Goal: Information Seeking & Learning: Learn about a topic

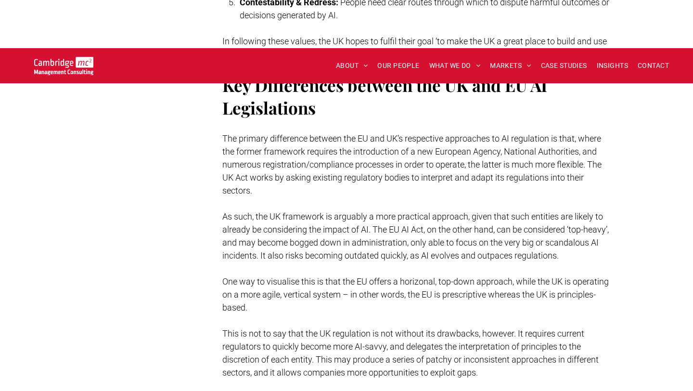
scroll to position [2095, 0]
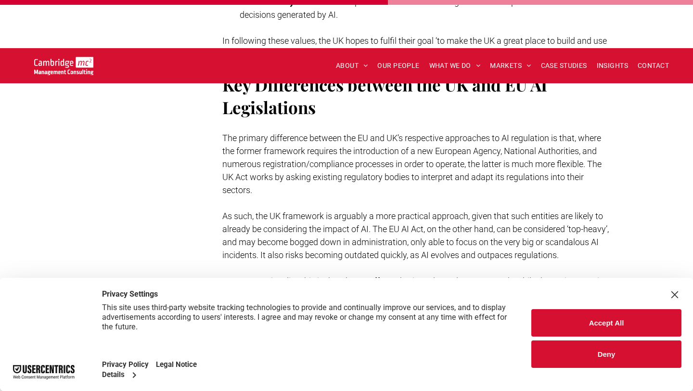
click at [675, 286] on div "Accept All Deny" at bounding box center [606, 334] width 173 height 113
click at [675, 293] on div "Close Layer" at bounding box center [674, 294] width 13 height 13
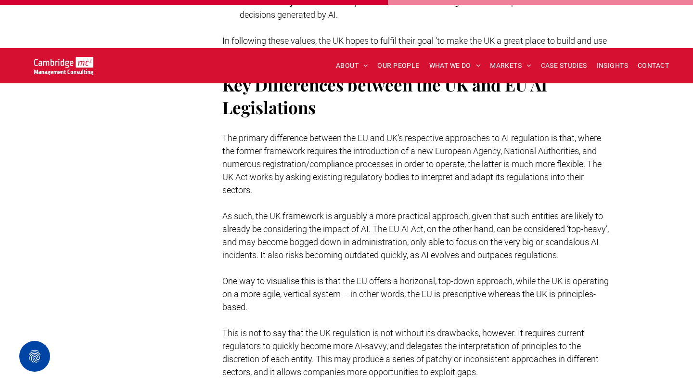
scroll to position [2088, 0]
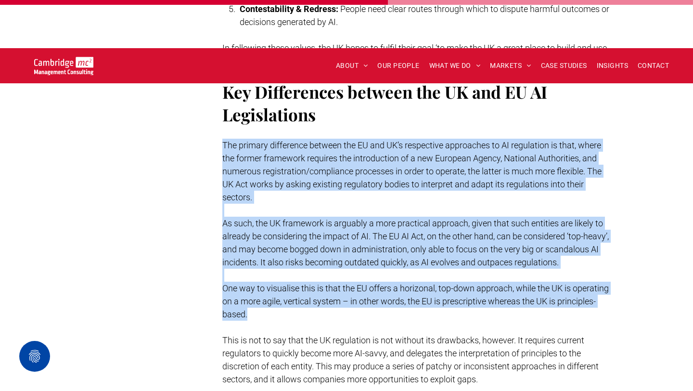
drag, startPoint x: 222, startPoint y: 81, endPoint x: 367, endPoint y: 261, distance: 231.0
copy div "Lor ipsumdo sitametcon adipisc eli SE doe TE’i utlaboreet doloremagn al EN admi…"
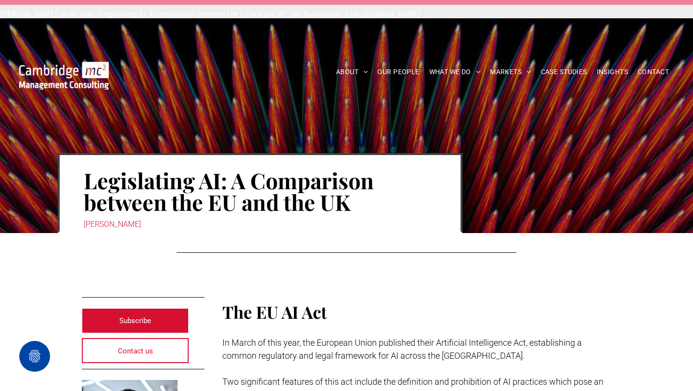
scroll to position [64, 0]
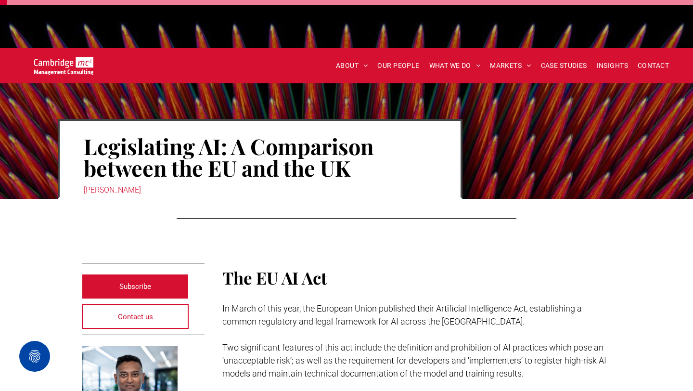
drag, startPoint x: 151, startPoint y: 142, endPoint x: 80, endPoint y: 144, distance: 71.2
click at [80, 144] on div "Legislating AI: A Comparison between the EU and the UK [PERSON_NAME]" at bounding box center [260, 159] width 405 height 80
copy div "[PERSON_NAME]"
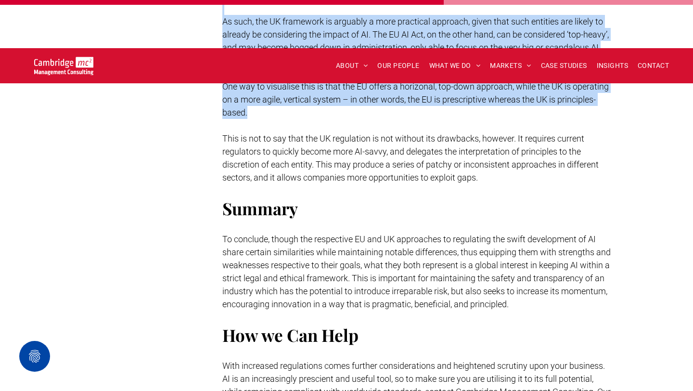
scroll to position [2098, 0]
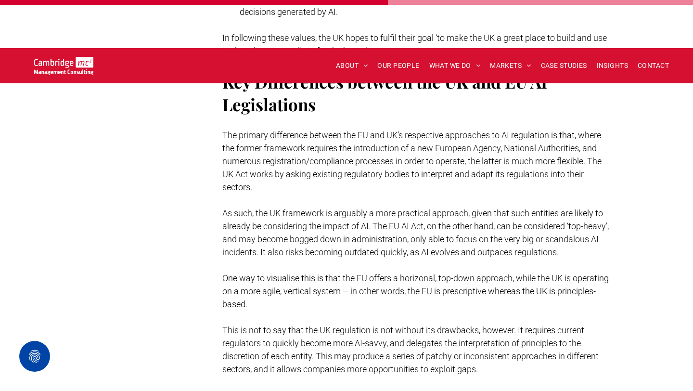
click at [334, 325] on span "This is not to say that the UK regulation is not without its drawbacks, however…" at bounding box center [410, 349] width 376 height 49
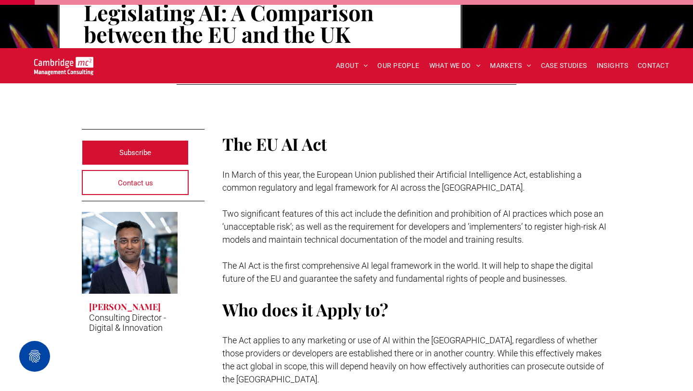
scroll to position [210, 0]
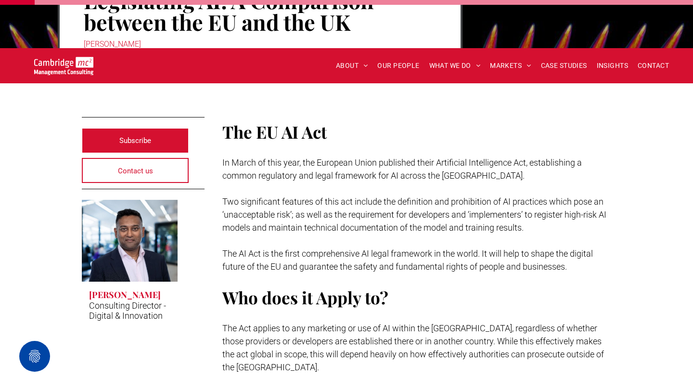
click at [265, 234] on p at bounding box center [416, 240] width 389 height 13
click at [265, 248] on span "The AI Act is the first comprehensive AI legal framework in the world. It will …" at bounding box center [407, 259] width 370 height 23
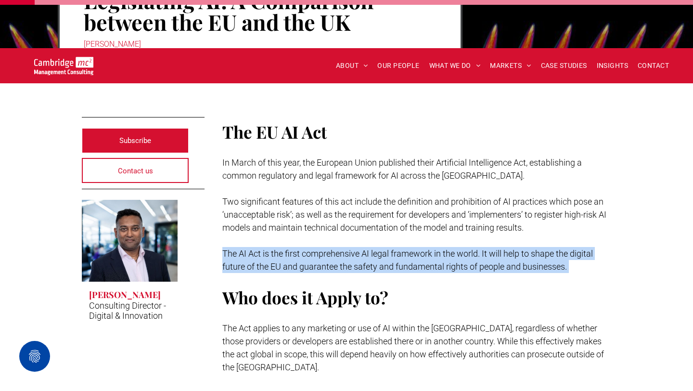
click at [265, 248] on span "The AI Act is the first comprehensive AI legal framework in the world. It will …" at bounding box center [407, 259] width 370 height 23
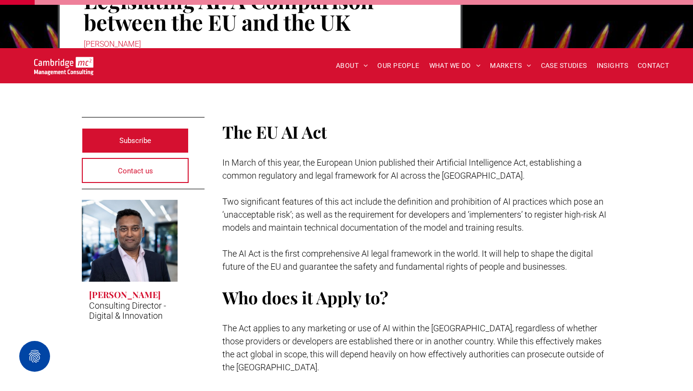
click at [267, 323] on span "The Act applies to any marketing or use of AI within the [GEOGRAPHIC_DATA], reg…" at bounding box center [413, 347] width 382 height 49
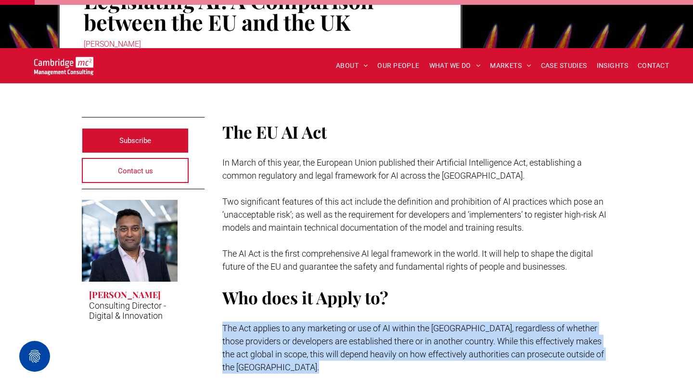
click at [267, 323] on span "The Act applies to any marketing or use of AI within the [GEOGRAPHIC_DATA], reg…" at bounding box center [413, 347] width 382 height 49
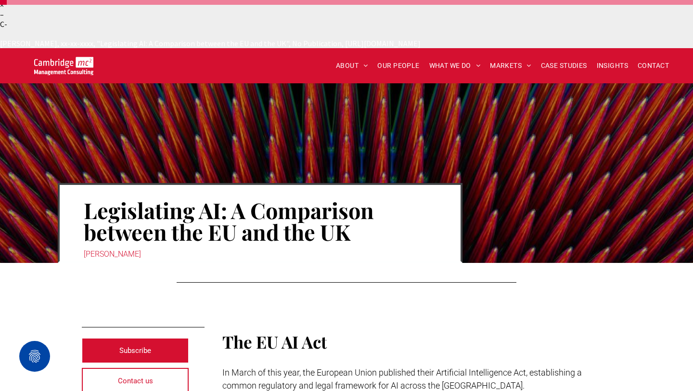
scroll to position [223, 0]
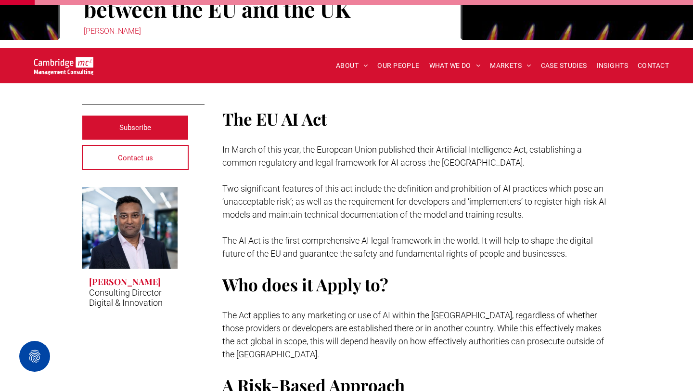
click at [268, 182] on p "Two significant features of this act include the definition and prohibition of …" at bounding box center [416, 201] width 389 height 39
click at [268, 183] on span "Two significant features of this act include the definition and prohibition of …" at bounding box center [414, 201] width 384 height 36
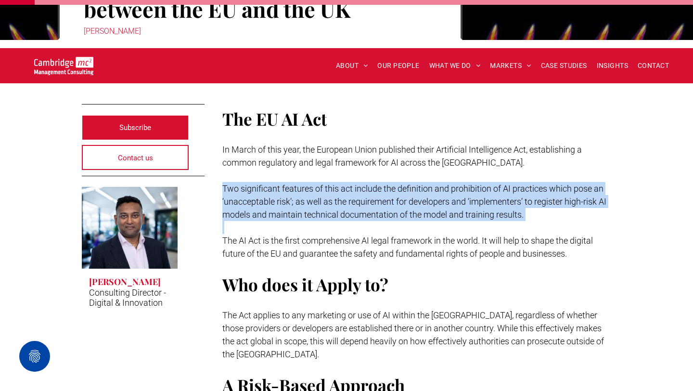
click at [268, 183] on span "Two significant features of this act include the definition and prohibition of …" at bounding box center [414, 201] width 384 height 36
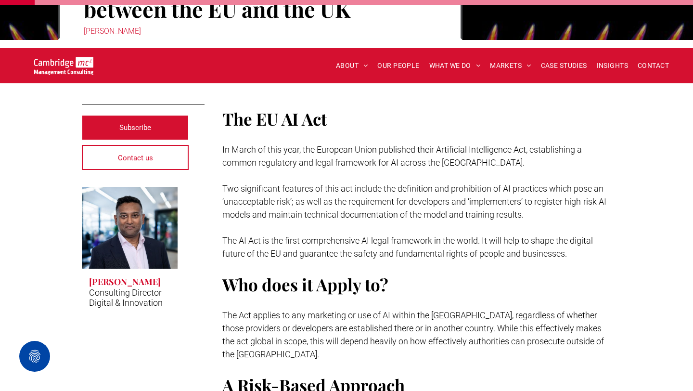
click at [268, 234] on p "The AI Act is the first comprehensive AI legal framework in the world. It will …" at bounding box center [416, 247] width 389 height 26
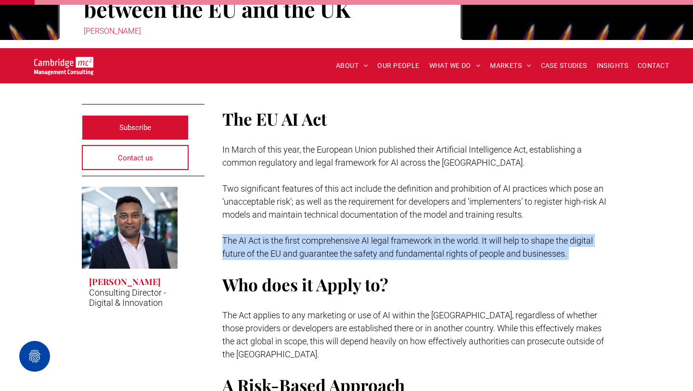
click at [268, 234] on p "The AI Act is the first comprehensive AI legal framework in the world. It will …" at bounding box center [416, 247] width 389 height 26
click at [274, 234] on p "The AI Act is the first comprehensive AI legal framework in the world. It will …" at bounding box center [416, 247] width 389 height 26
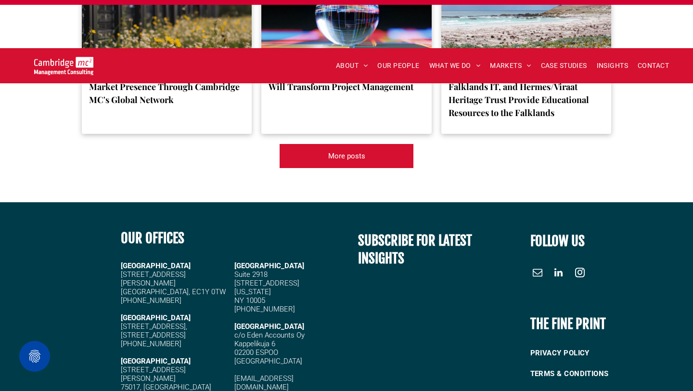
scroll to position [3733, 0]
